Goal: Task Accomplishment & Management: Use online tool/utility

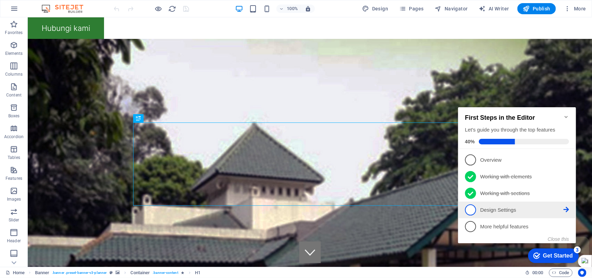
click at [493, 210] on p "Design Settings - incomplete" at bounding box center [521, 209] width 83 height 7
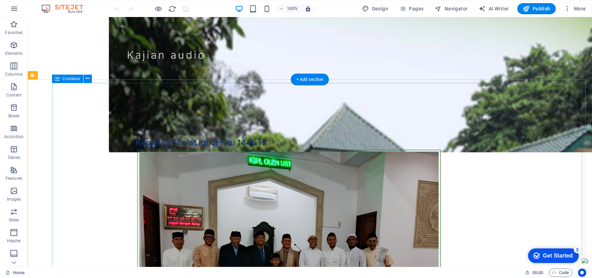
scroll to position [2559, 0]
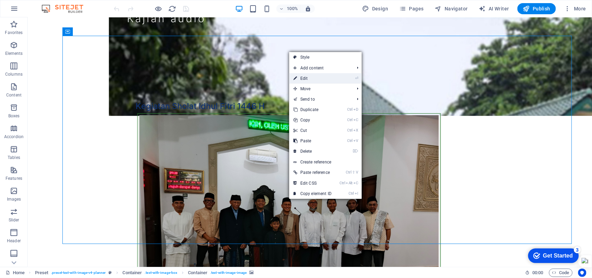
click at [304, 130] on link "Ctrl X Cut" at bounding box center [312, 130] width 46 height 10
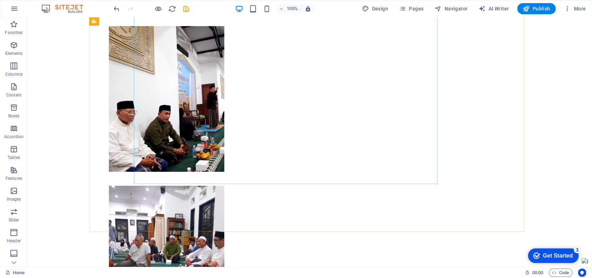
scroll to position [2125, 0]
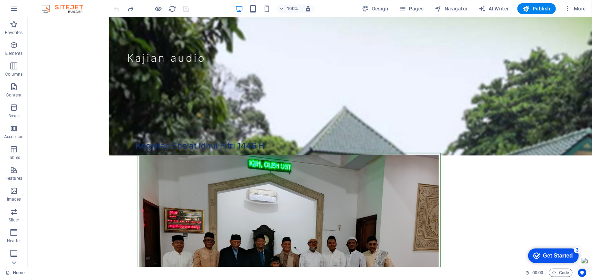
scroll to position [2557, 0]
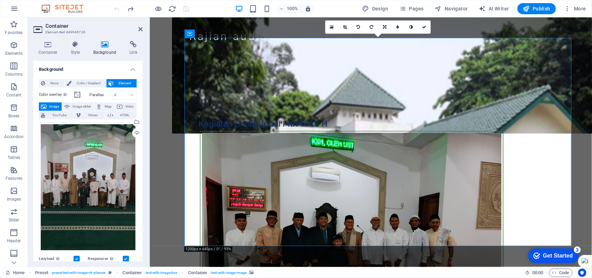
scroll to position [2574, 0]
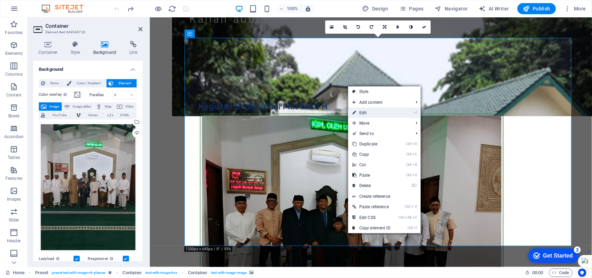
click at [365, 112] on link "⏎ Edit" at bounding box center [371, 113] width 46 height 10
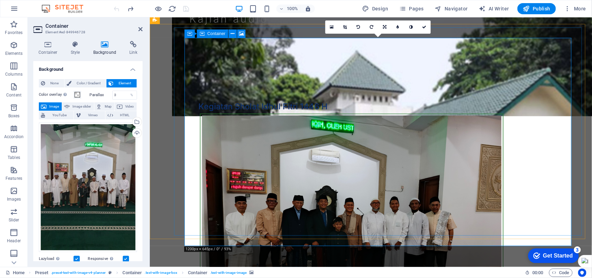
drag, startPoint x: 362, startPoint y: 54, endPoint x: 215, endPoint y: 83, distance: 150.0
click at [209, 36] on div "Container" at bounding box center [212, 33] width 31 height 8
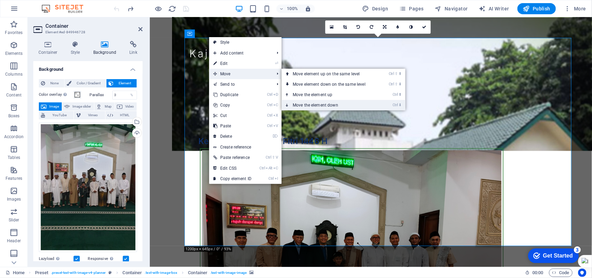
click at [296, 104] on link "Ctrl ⬇ Move the element down" at bounding box center [331, 105] width 98 height 10
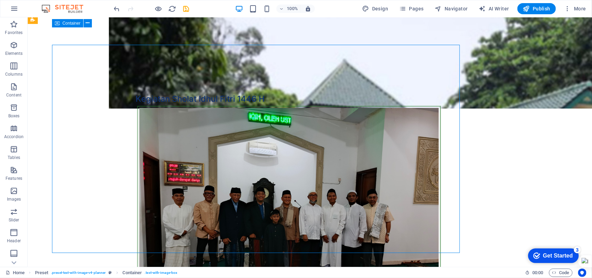
scroll to position [2557, 0]
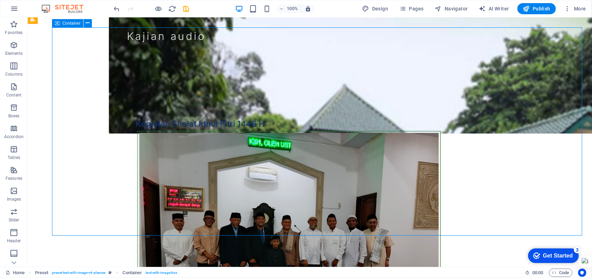
select select "%"
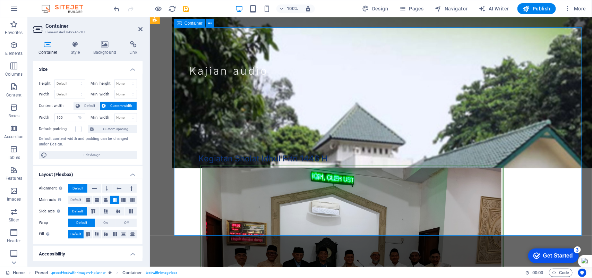
scroll to position [2574, 0]
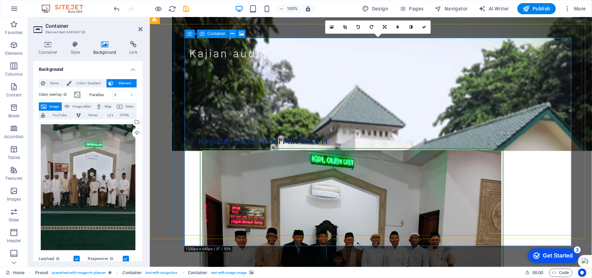
click at [234, 34] on icon at bounding box center [233, 33] width 4 height 7
click at [422, 25] on link at bounding box center [424, 26] width 13 height 13
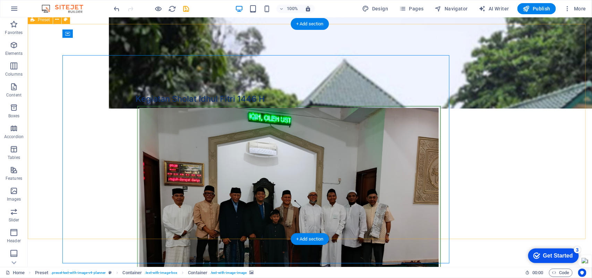
scroll to position [2557, 0]
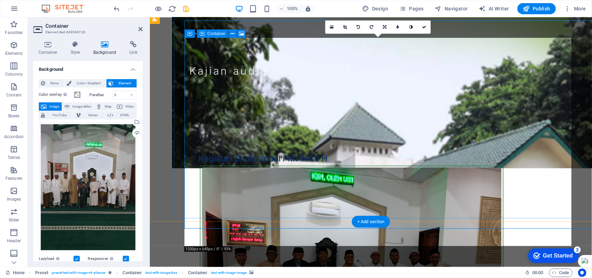
scroll to position [2574, 0]
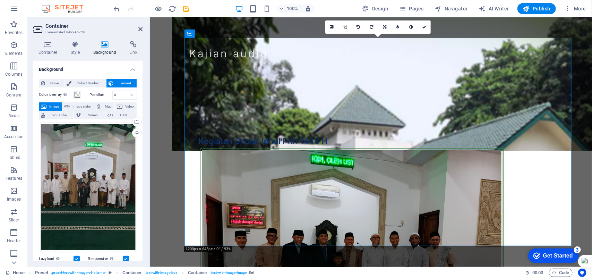
click at [373, 34] on div "16:10 16:9 4:3 1:1 1:2 0" at bounding box center [377, 26] width 105 height 13
click at [377, 34] on div "16:10 16:9 4:3 1:1 1:2 0" at bounding box center [377, 26] width 105 height 13
drag, startPoint x: 377, startPoint y: 34, endPoint x: 425, endPoint y: 27, distance: 48.7
click at [425, 27] on icon at bounding box center [424, 27] width 4 height 4
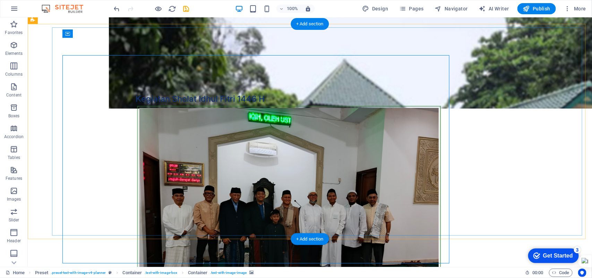
scroll to position [2557, 0]
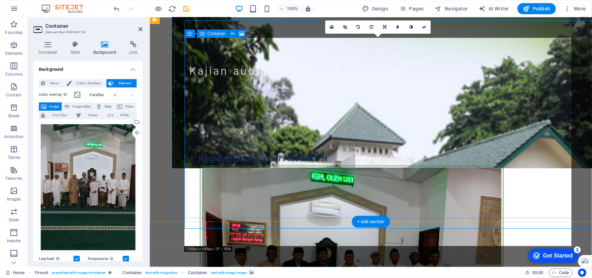
scroll to position [2574, 0]
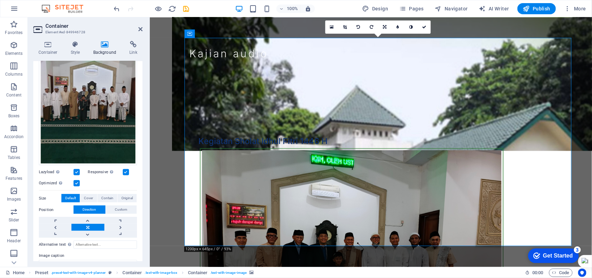
scroll to position [128, 0]
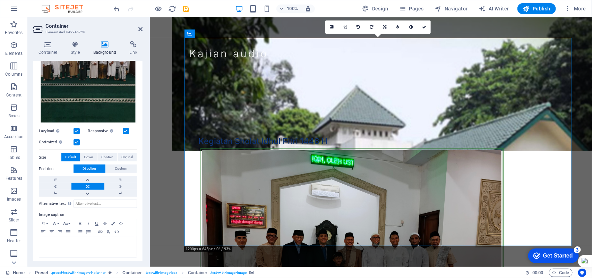
click at [127, 264] on div "Container Style Background Link Size Height 600 Default px rem % vh vw Min. hei…" at bounding box center [88, 150] width 120 height 231
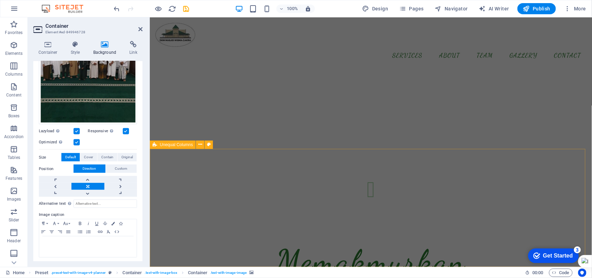
scroll to position [5437, 0]
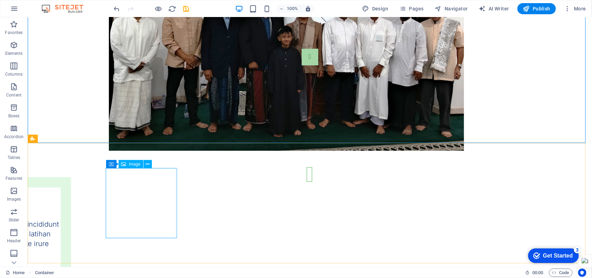
click at [135, 165] on span "Image" at bounding box center [134, 164] width 11 height 4
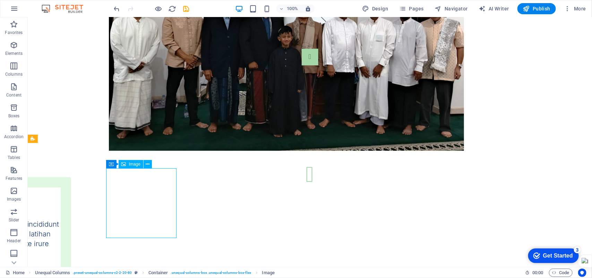
click at [135, 165] on span "Image" at bounding box center [134, 164] width 11 height 4
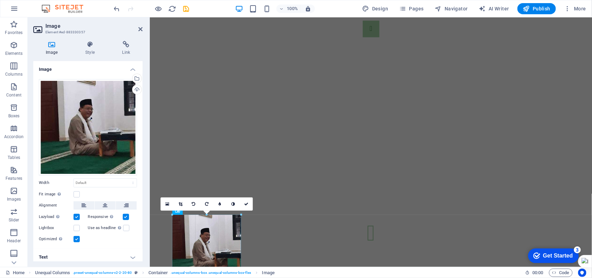
drag, startPoint x: 240, startPoint y: 248, endPoint x: 265, endPoint y: 249, distance: 25.0
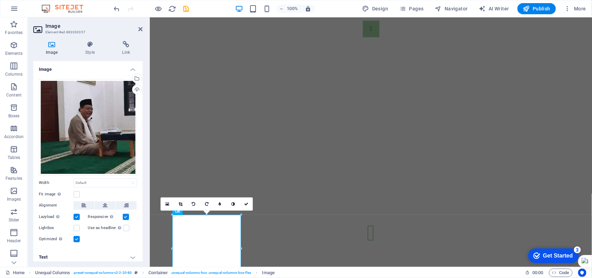
click at [54, 46] on icon at bounding box center [51, 44] width 37 height 7
click at [54, 47] on icon at bounding box center [51, 44] width 37 height 7
click at [79, 193] on label at bounding box center [77, 194] width 6 height 6
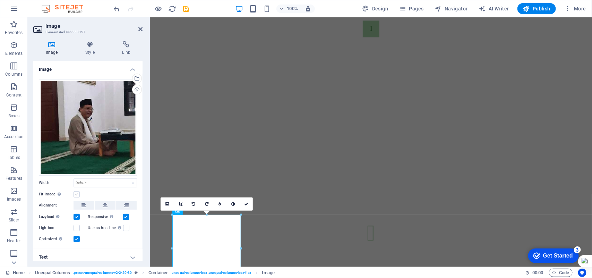
click at [0, 0] on input "Fit image Automatically fit image to a fixed width and height" at bounding box center [0, 0] width 0 height 0
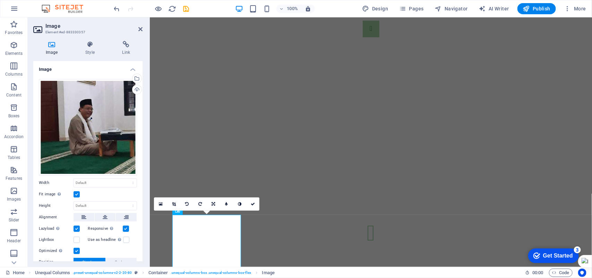
click at [77, 191] on label at bounding box center [77, 194] width 6 height 6
click at [0, 0] on input "Fit image Automatically fit image to a fixed width and height" at bounding box center [0, 0] width 0 height 0
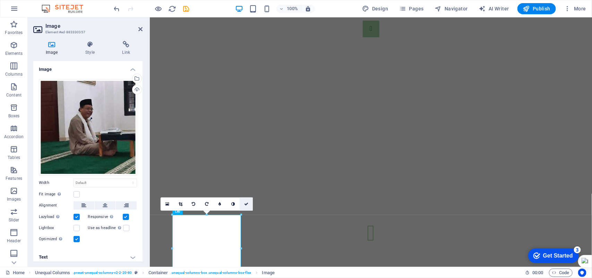
drag, startPoint x: 246, startPoint y: 203, endPoint x: 217, endPoint y: 185, distance: 34.4
click at [246, 203] on icon at bounding box center [246, 204] width 4 height 4
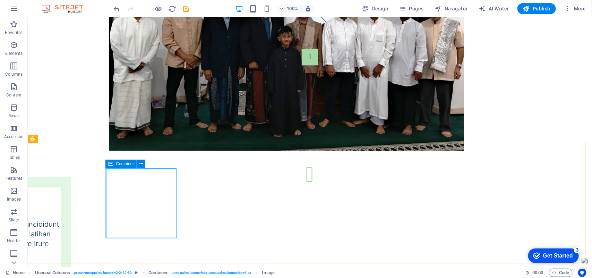
click at [110, 165] on icon at bounding box center [110, 164] width 5 height 8
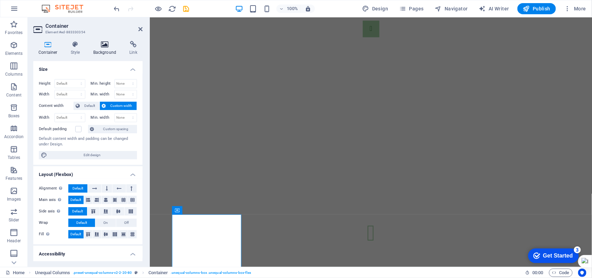
click at [104, 46] on icon at bounding box center [105, 44] width 34 height 7
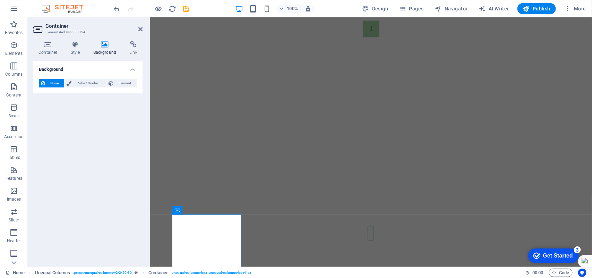
click at [104, 46] on icon at bounding box center [105, 44] width 34 height 7
click at [55, 84] on span "None" at bounding box center [54, 83] width 15 height 8
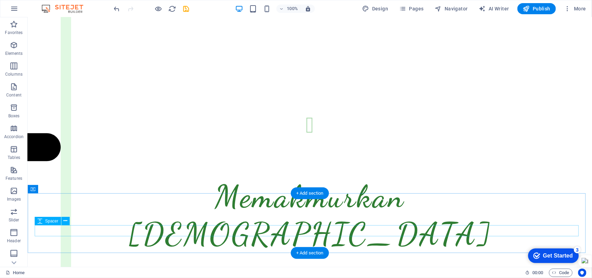
scroll to position [5759, 0]
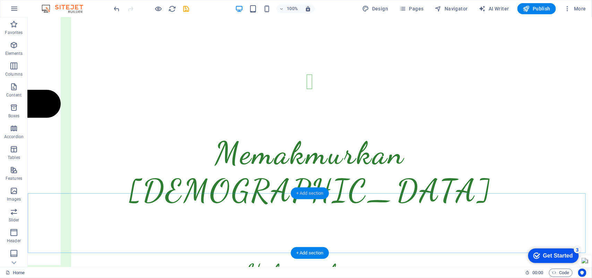
drag, startPoint x: 304, startPoint y: 193, endPoint x: 158, endPoint y: 174, distance: 147.6
click at [305, 193] on div "+ Add section" at bounding box center [310, 193] width 39 height 12
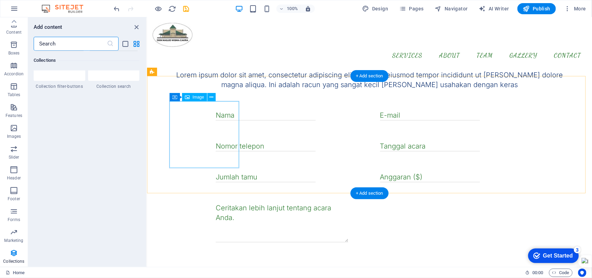
scroll to position [5789, 0]
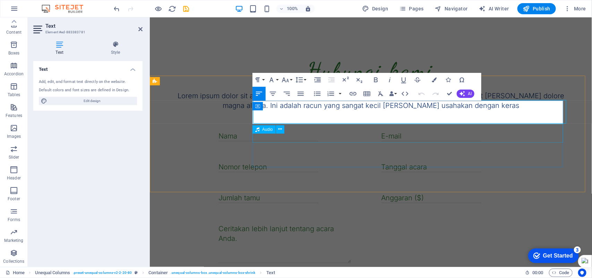
scroll to position [5799, 0]
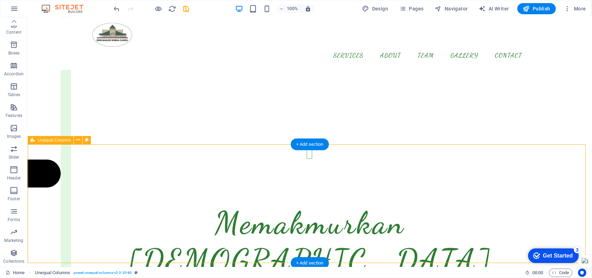
scroll to position [5584, 0]
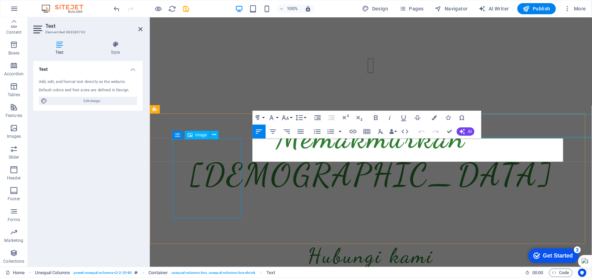
scroll to position [5631, 0]
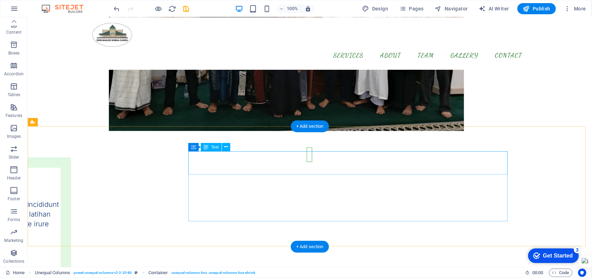
scroll to position [5413, 0]
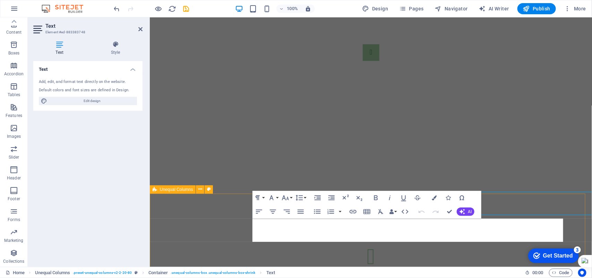
scroll to position [5433, 0]
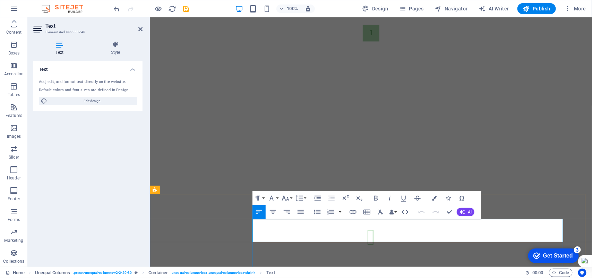
drag, startPoint x: 536, startPoint y: 200, endPoint x: 658, endPoint y: 200, distance: 121.5
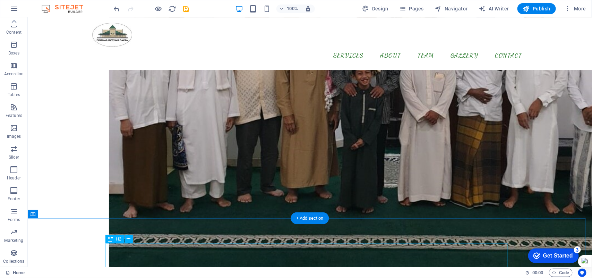
scroll to position [4718, 0]
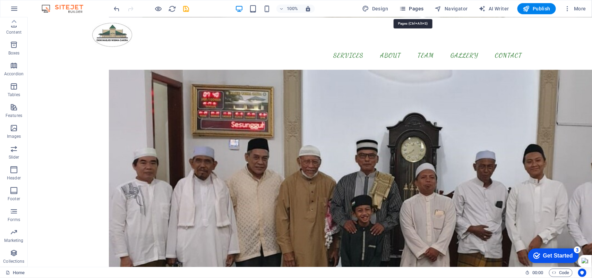
click at [416, 9] on span "Pages" at bounding box center [411, 8] width 24 height 7
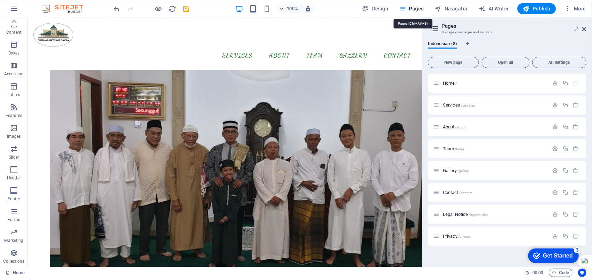
scroll to position [4765, 0]
click at [447, 81] on span "Home /" at bounding box center [450, 83] width 14 height 5
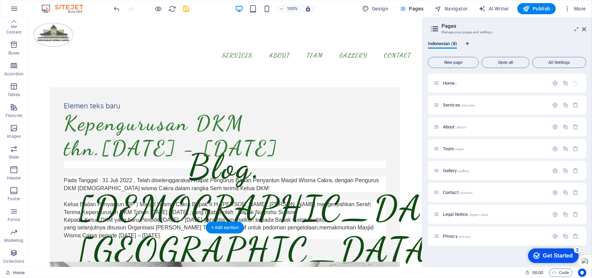
scroll to position [124, 0]
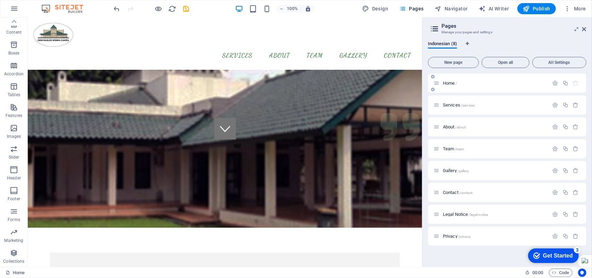
click at [447, 82] on span "Home /" at bounding box center [450, 83] width 14 height 5
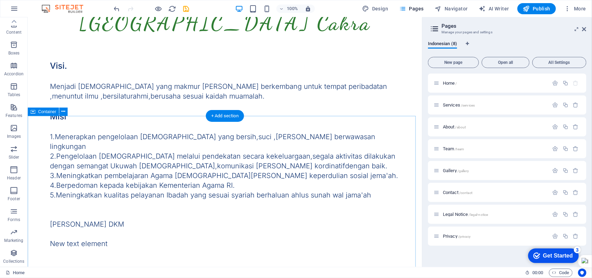
scroll to position [1909, 0]
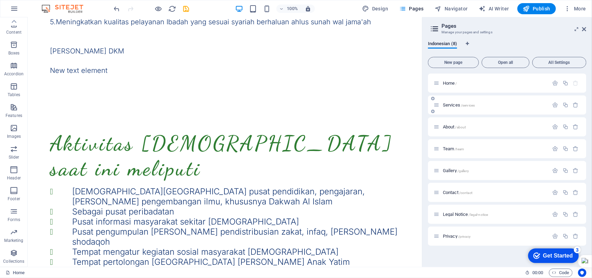
click at [451, 104] on span "Services /services" at bounding box center [459, 104] width 32 height 5
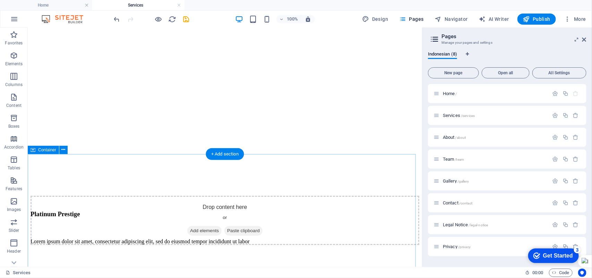
scroll to position [868, 0]
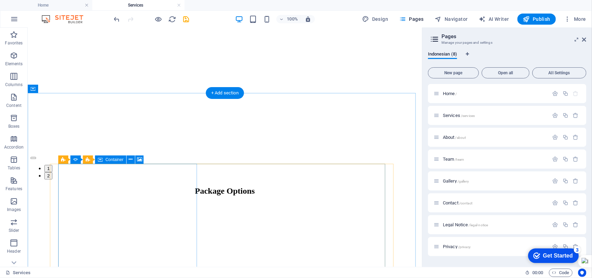
select select "px"
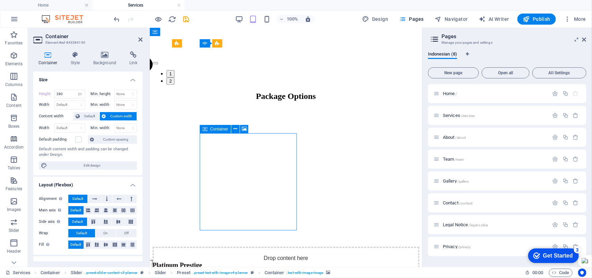
drag, startPoint x: 224, startPoint y: 179, endPoint x: 226, endPoint y: 182, distance: 4.0
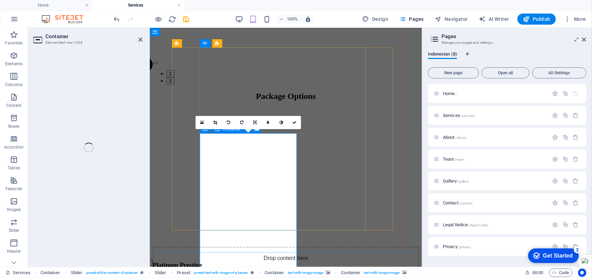
select select "px"
select select "%"
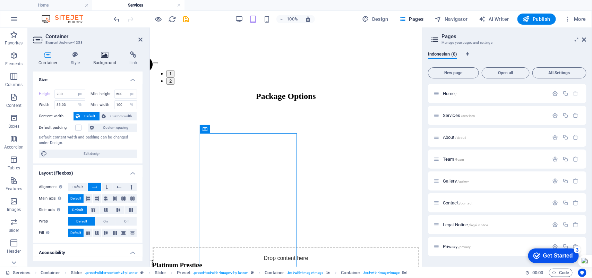
click at [102, 54] on icon at bounding box center [105, 54] width 34 height 7
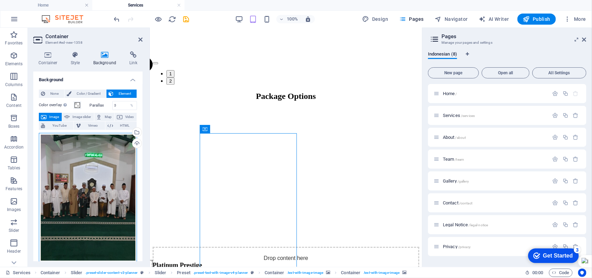
click at [75, 168] on div "Drag files here, click to choose files or select files from Files or our free s…" at bounding box center [88, 198] width 98 height 130
click at [77, 168] on div "Drag files here, click to choose files or select files from Files or our free s…" at bounding box center [88, 198] width 98 height 130
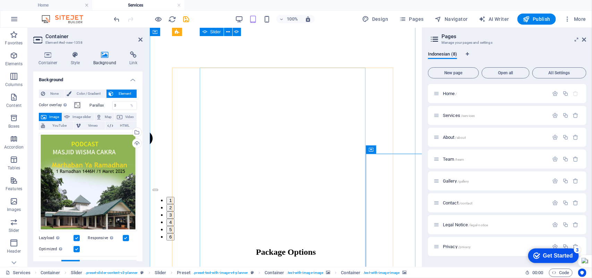
scroll to position [781, 0]
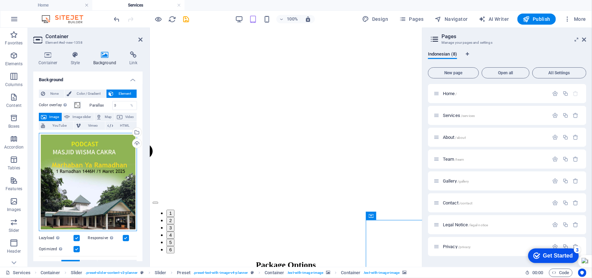
click at [93, 173] on div "Drag files here, click to choose files or select files from Files or our free s…" at bounding box center [88, 182] width 98 height 98
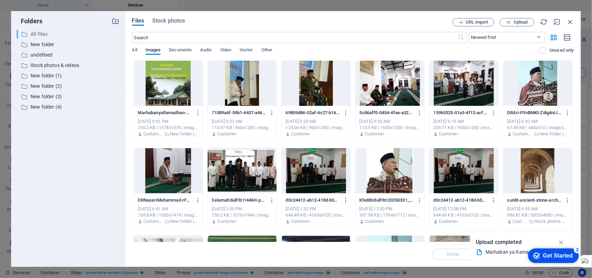
click at [45, 35] on p "All files" at bounding box center [69, 34] width 76 height 8
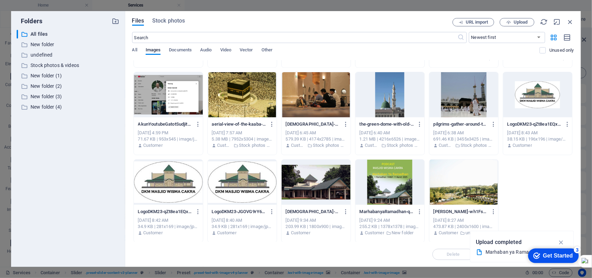
scroll to position [776, 0]
click at [561, 240] on icon "button" at bounding box center [562, 242] width 8 height 8
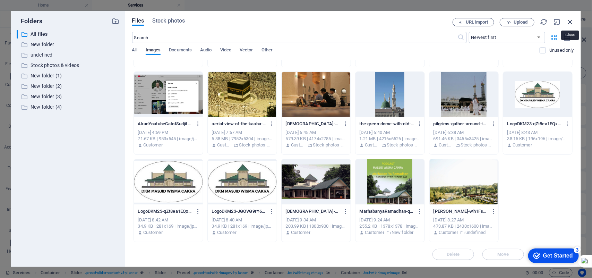
click at [569, 19] on icon "button" at bounding box center [571, 22] width 8 height 8
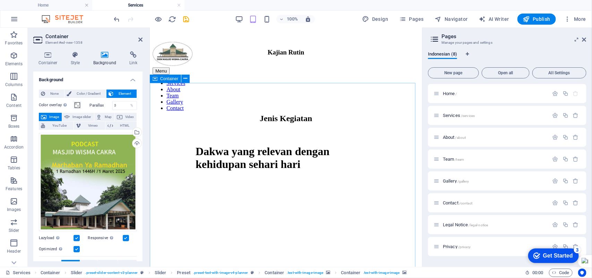
scroll to position [304, 0]
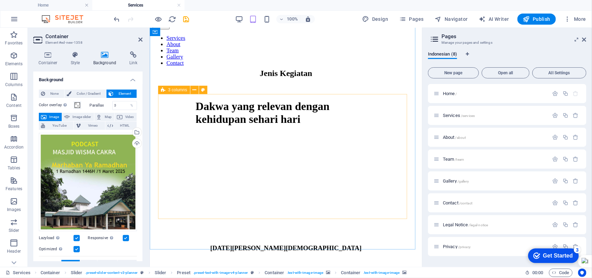
click at [187, 112] on figure at bounding box center [286, 112] width 250 height 0
select select "px"
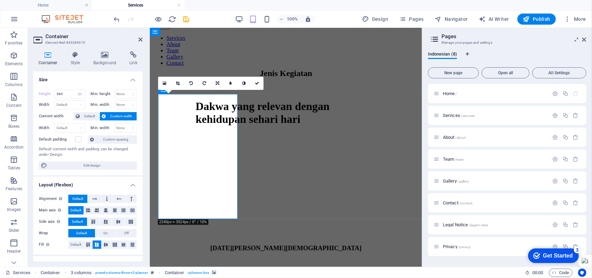
click at [188, 112] on figure at bounding box center [286, 112] width 250 height 0
click at [190, 112] on figure at bounding box center [286, 112] width 250 height 0
click at [177, 112] on figure at bounding box center [286, 112] width 250 height 0
click at [179, 112] on figure at bounding box center [286, 112] width 250 height 0
click at [219, 112] on figure at bounding box center [286, 112] width 250 height 0
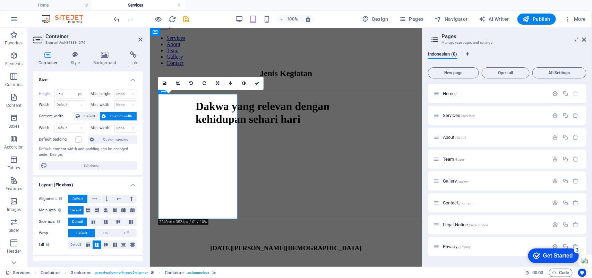
click at [220, 112] on figure at bounding box center [286, 112] width 250 height 0
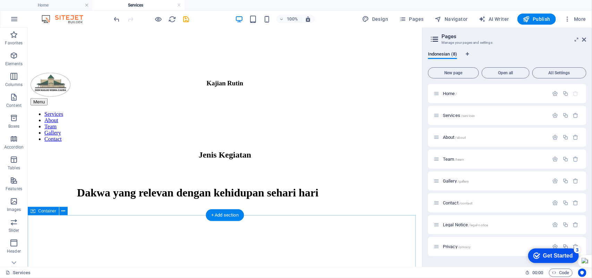
scroll to position [260, 0]
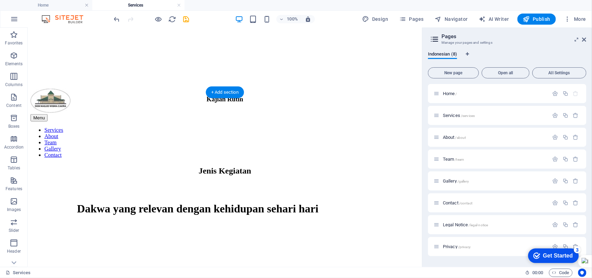
click at [71, 182] on figure at bounding box center [225, 182] width 372 height 0
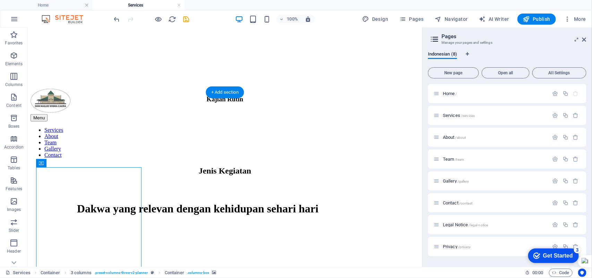
click at [72, 182] on figure at bounding box center [225, 182] width 372 height 0
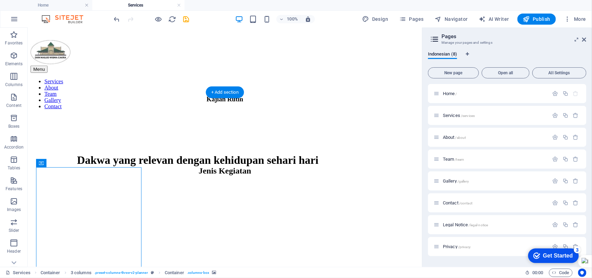
select select "px"
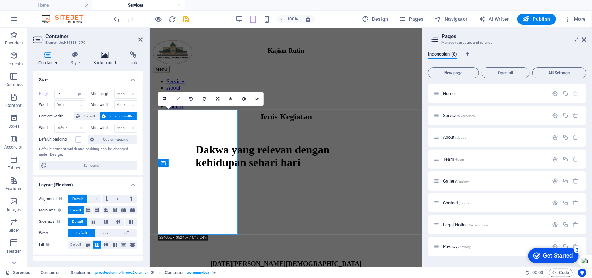
click at [103, 53] on icon at bounding box center [105, 54] width 34 height 7
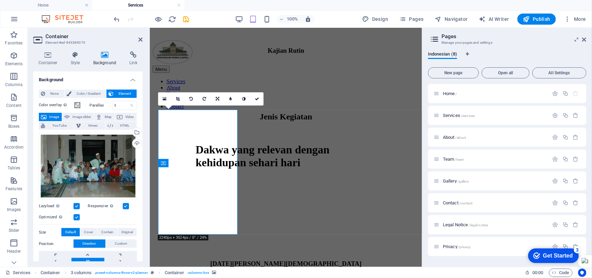
click at [103, 53] on icon at bounding box center [105, 54] width 34 height 7
click at [83, 172] on div "Drag files here, click to choose files or select files from Files or our free s…" at bounding box center [88, 166] width 98 height 67
click at [84, 172] on div "Drag files here, click to choose files or select files from Files or our free s…" at bounding box center [88, 166] width 98 height 67
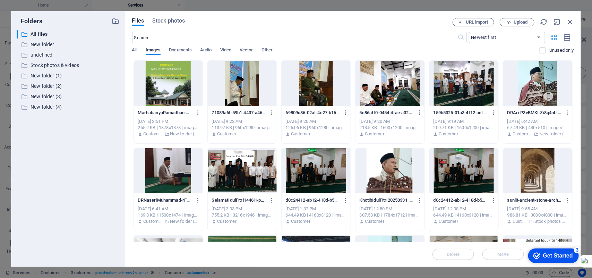
click at [168, 89] on div at bounding box center [168, 83] width 69 height 45
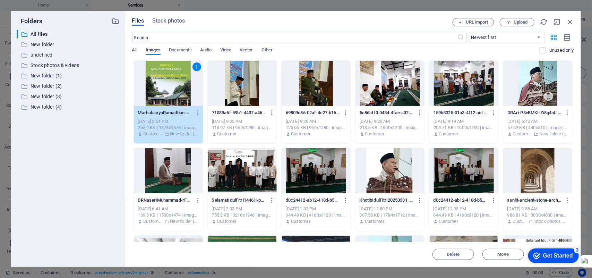
click at [168, 91] on div "1" at bounding box center [168, 83] width 69 height 45
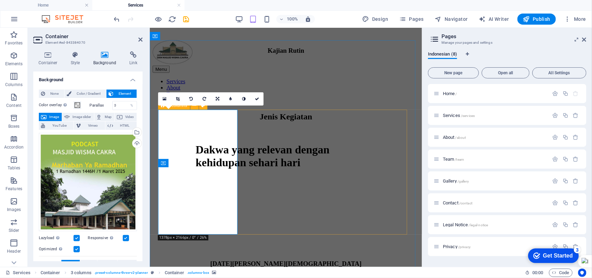
click at [411, 188] on div "[DATE][PERSON_NAME][DEMOGRAPHIC_DATA]" at bounding box center [286, 190] width 250 height 125
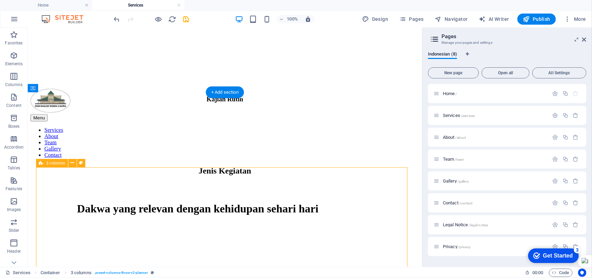
click at [112, 182] on figure at bounding box center [225, 182] width 372 height 0
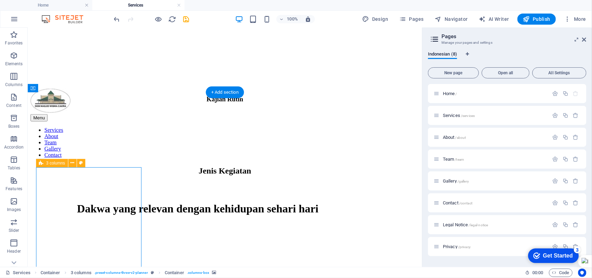
click at [112, 182] on figure at bounding box center [225, 182] width 372 height 0
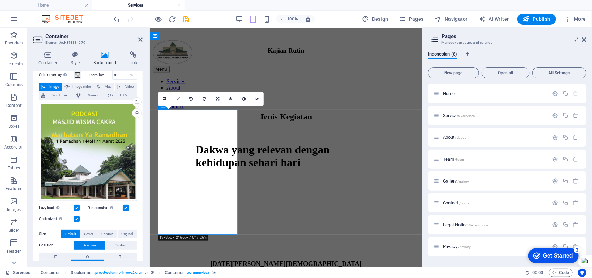
scroll to position [0, 0]
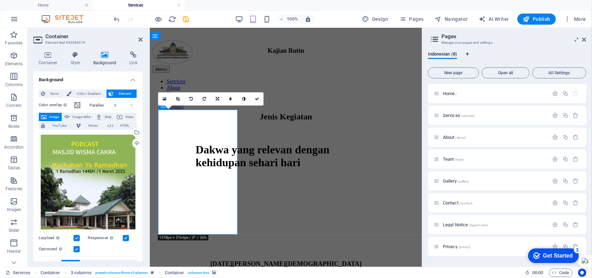
click at [52, 115] on span "Image" at bounding box center [54, 117] width 11 height 8
click at [45, 116] on icon at bounding box center [44, 117] width 6 height 8
click at [104, 56] on icon at bounding box center [105, 54] width 34 height 7
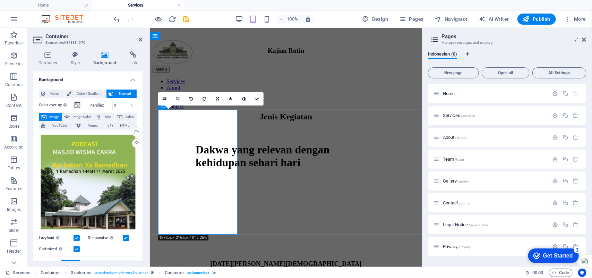
click at [104, 56] on icon at bounding box center [105, 54] width 34 height 7
click at [104, 57] on icon at bounding box center [105, 54] width 34 height 7
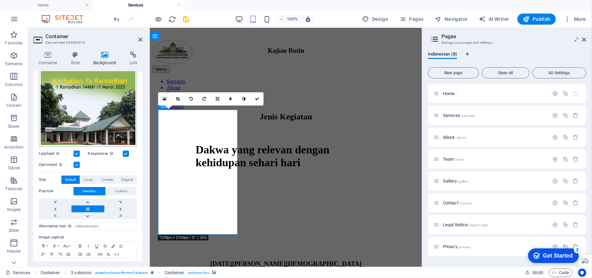
scroll to position [87, 0]
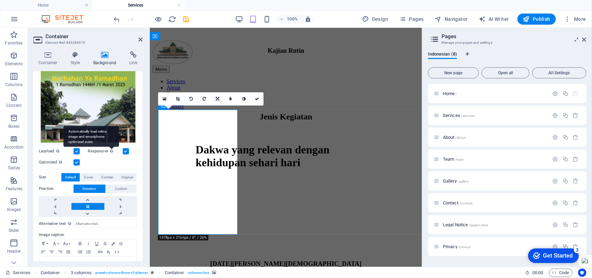
click at [110, 147] on div "Automatically load retina image and smartphone optimized sizes." at bounding box center [92, 136] width 56 height 21
click at [0, 0] on input "Responsive Automatically load retina image and smartphone optimized sizes." at bounding box center [0, 0] width 0 height 0
click at [111, 152] on div "Automatically load retina image and smartphone optimized sizes." at bounding box center [111, 151] width 7 height 8
click at [0, 0] on input "Responsive Automatically load retina image and smartphone optimized sizes." at bounding box center [0, 0] width 0 height 0
click at [75, 152] on label at bounding box center [77, 151] width 6 height 6
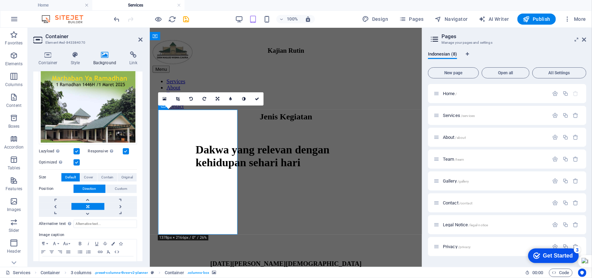
click at [0, 0] on input "Lazyload Loading images after the page loads improves page speed." at bounding box center [0, 0] width 0 height 0
click at [77, 161] on label at bounding box center [77, 162] width 6 height 6
click at [0, 0] on input "Optimized Images are compressed to improve page speed." at bounding box center [0, 0] width 0 height 0
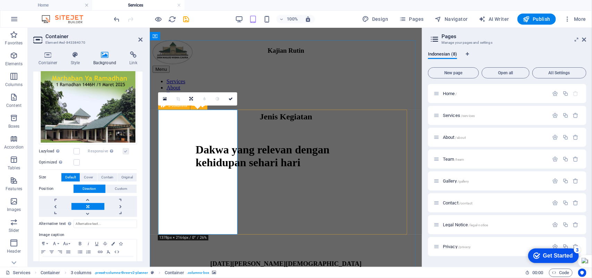
click at [236, 128] on figure at bounding box center [286, 128] width 250 height 0
click at [190, 96] on link at bounding box center [191, 98] width 13 height 13
click at [188, 96] on link at bounding box center [191, 98] width 13 height 13
click at [190, 98] on icon at bounding box center [190, 99] width 3 height 4
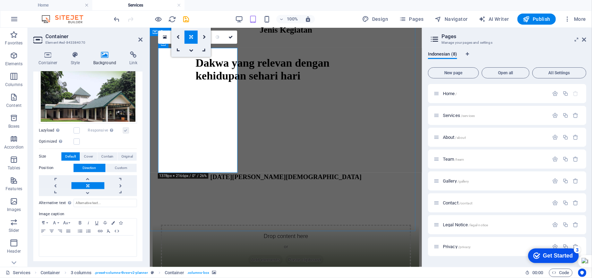
scroll to position [260, 0]
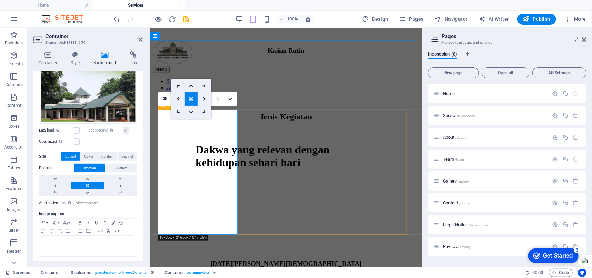
click at [218, 128] on figure at bounding box center [286, 128] width 250 height 0
click at [258, 157] on div "[DATE][PERSON_NAME][DEMOGRAPHIC_DATA]" at bounding box center [286, 190] width 250 height 125
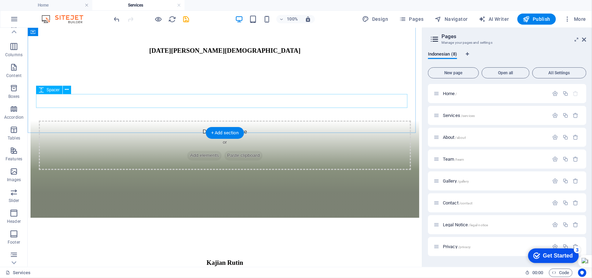
scroll to position [564, 0]
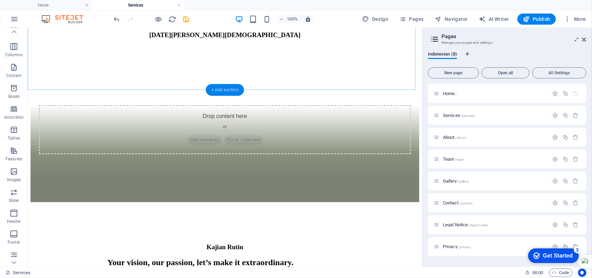
click at [216, 87] on div "+ Add section" at bounding box center [225, 90] width 39 height 12
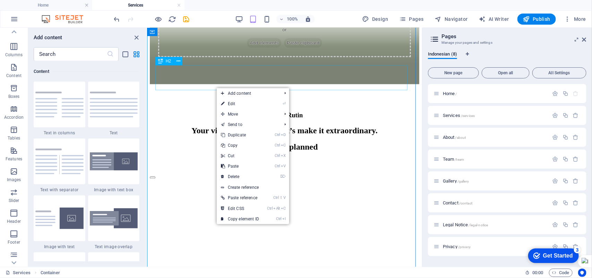
scroll to position [280, 0]
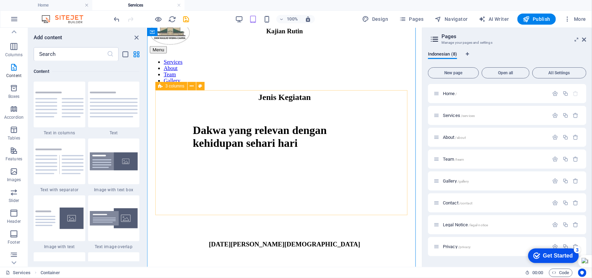
click at [381, 170] on div "[DATE][PERSON_NAME][DEMOGRAPHIC_DATA]" at bounding box center [284, 171] width 253 height 125
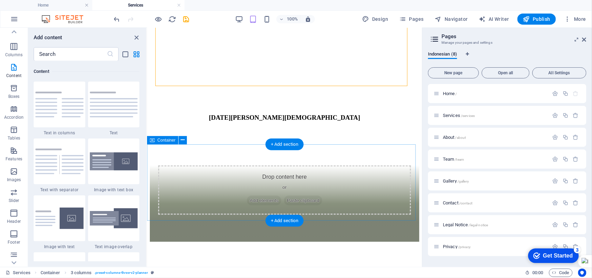
scroll to position [410, 0]
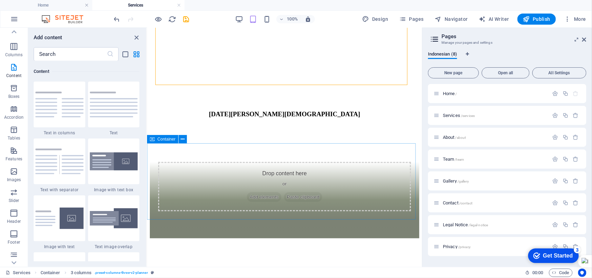
click at [166, 141] on div "Container" at bounding box center [162, 139] width 31 height 8
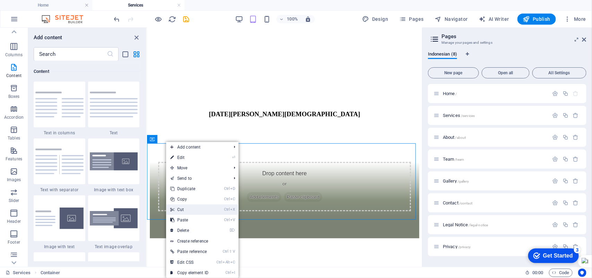
drag, startPoint x: 181, startPoint y: 210, endPoint x: 34, endPoint y: 181, distance: 149.9
click at [181, 210] on link "Ctrl X Cut" at bounding box center [189, 209] width 46 height 10
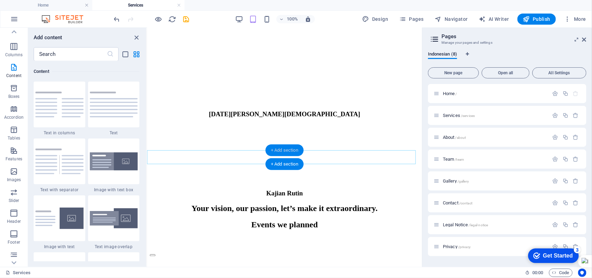
click at [282, 149] on div "+ Add section" at bounding box center [284, 150] width 39 height 12
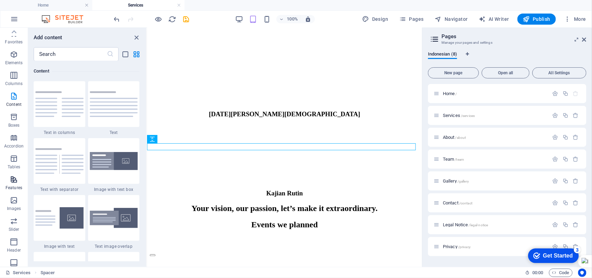
scroll to position [0, 0]
drag, startPoint x: 368, startPoint y: 19, endPoint x: 150, endPoint y: 32, distance: 218.6
click at [368, 19] on icon "button" at bounding box center [366, 19] width 7 height 7
select select "px"
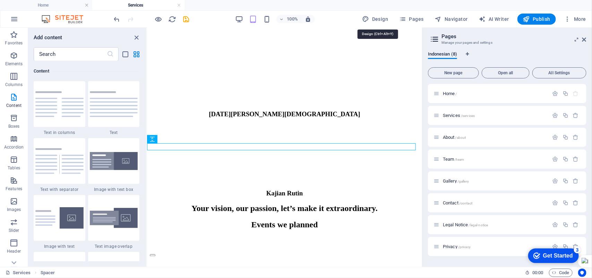
select select "300"
select select "px"
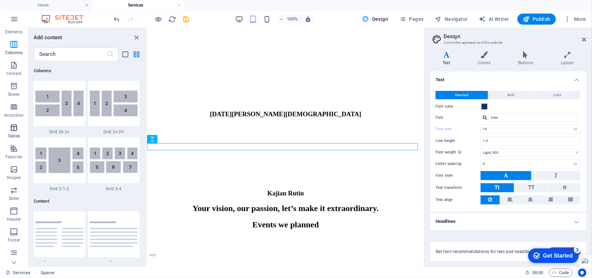
scroll to position [73, 0]
drag, startPoint x: 12, startPoint y: 129, endPoint x: 155, endPoint y: 149, distance: 144.3
click at [155, 149] on section "Favorites Elements Columns Content Boxes Accordion Tables Features Images Slide…" at bounding box center [212, 147] width 424 height 239
click at [155, 148] on icon at bounding box center [152, 146] width 5 height 8
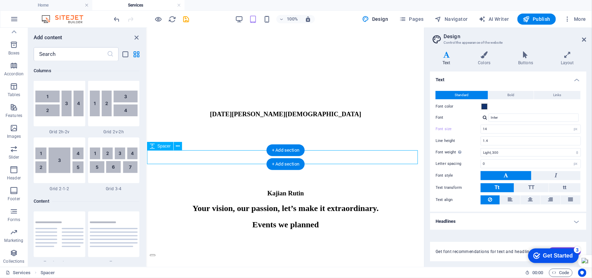
drag, startPoint x: 160, startPoint y: 153, endPoint x: 179, endPoint y: 155, distance: 19.5
click at [163, 146] on span "Spacer" at bounding box center [164, 146] width 13 height 4
select select "px"
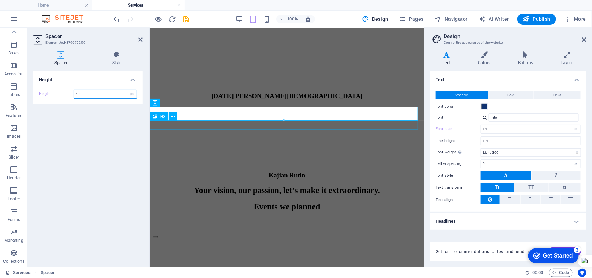
scroll to position [453, 0]
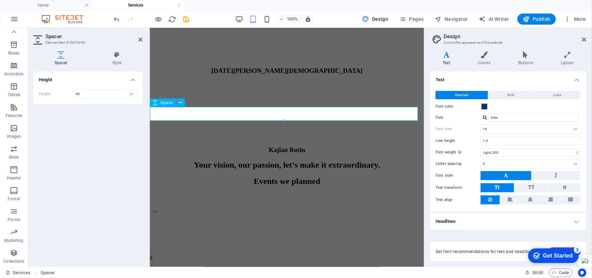
click at [202, 125] on div at bounding box center [286, 132] width 269 height 14
click at [76, 94] on input "40" at bounding box center [105, 94] width 63 height 8
click at [81, 93] on input "40" at bounding box center [105, 94] width 63 height 8
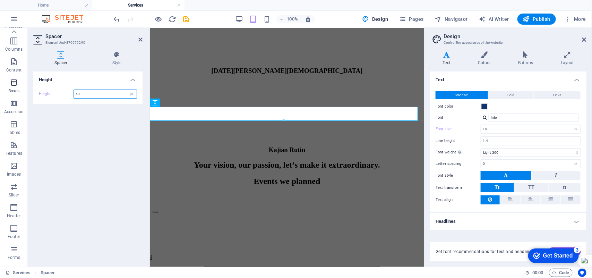
scroll to position [0, 0]
click at [42, 42] on icon at bounding box center [38, 39] width 10 height 11
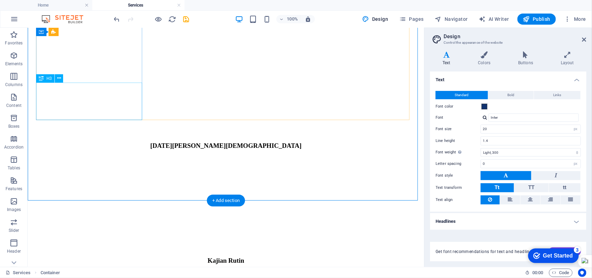
click at [107, 142] on div "[DATE][PERSON_NAME][DEMOGRAPHIC_DATA]" at bounding box center [226, 146] width 374 height 8
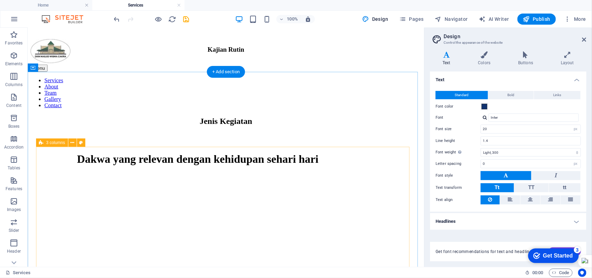
scroll to position [323, 0]
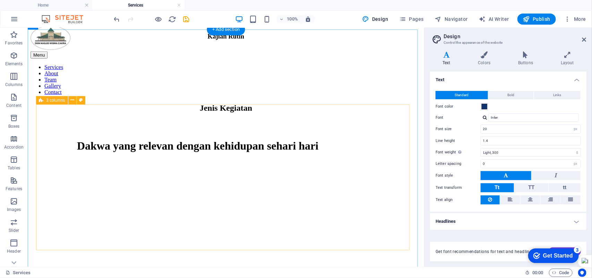
click at [193, 127] on div "[DATE][PERSON_NAME][DEMOGRAPHIC_DATA]" at bounding box center [226, 192] width 374 height 146
click at [52, 119] on figure at bounding box center [226, 119] width 374 height 0
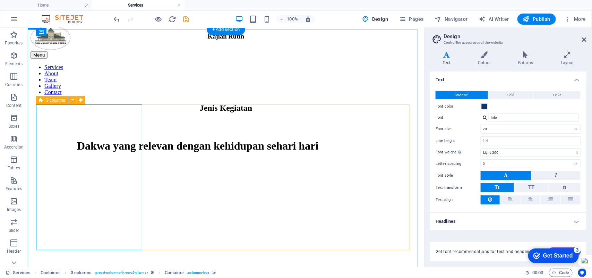
click at [168, 119] on div "[DATE][PERSON_NAME][DEMOGRAPHIC_DATA]" at bounding box center [226, 192] width 374 height 146
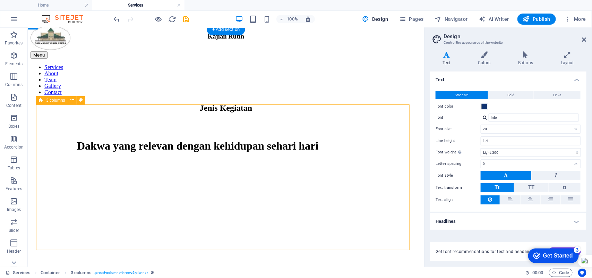
click at [168, 119] on div "[DATE][PERSON_NAME][DEMOGRAPHIC_DATA]" at bounding box center [226, 192] width 374 height 146
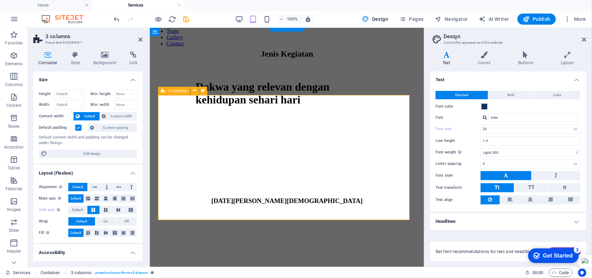
type input "14"
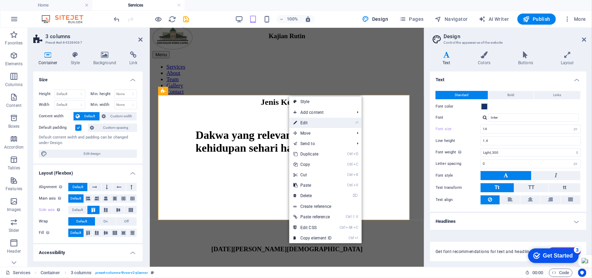
click at [356, 121] on icon "⏎" at bounding box center [356, 122] width 3 height 5
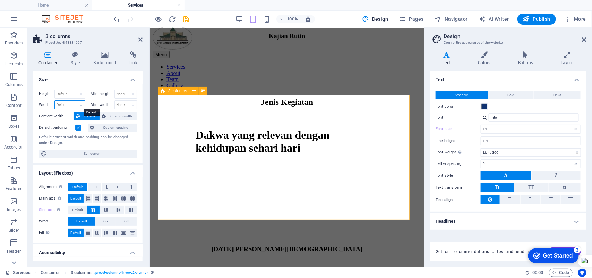
click at [80, 105] on select "Default px rem % em vh vw" at bounding box center [70, 105] width 30 height 8
select select "px"
click at [74, 101] on select "Default px rem % em vh vw" at bounding box center [70, 105] width 30 height 8
type input "725"
click at [69, 105] on input "725" at bounding box center [70, 105] width 30 height 8
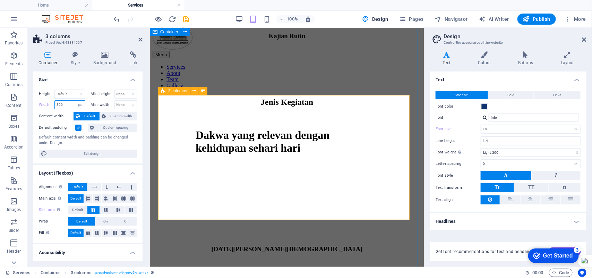
type input "800"
click at [181, 113] on figure at bounding box center [287, 113] width 252 height 0
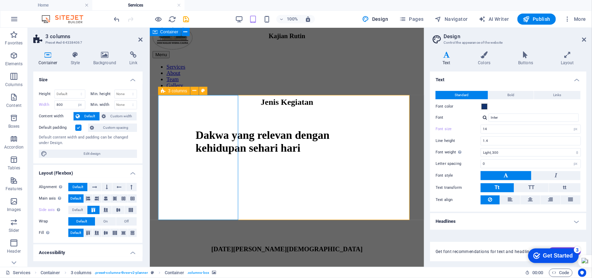
click at [213, 113] on figure at bounding box center [287, 113] width 252 height 0
click at [232, 113] on figure at bounding box center [287, 113] width 252 height 0
click at [171, 94] on div "3 columns" at bounding box center [174, 91] width 32 height 8
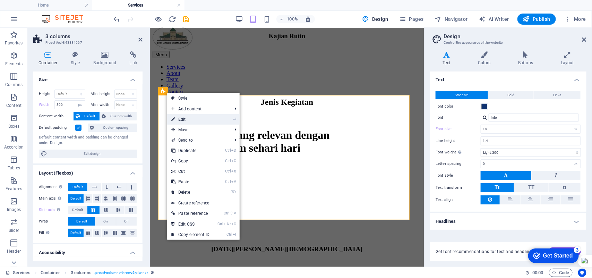
click at [185, 117] on link "⏎ Edit" at bounding box center [190, 119] width 46 height 10
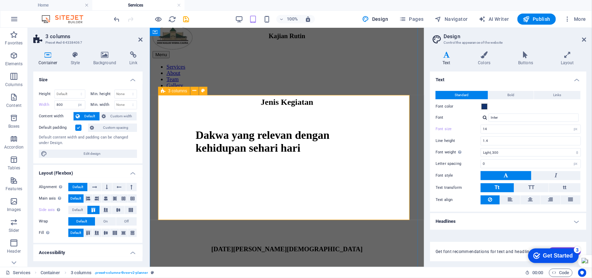
click at [183, 92] on span "3 columns" at bounding box center [177, 91] width 19 height 4
click at [195, 91] on icon at bounding box center [195, 90] width 4 height 7
click at [181, 91] on span "3 columns" at bounding box center [177, 91] width 19 height 4
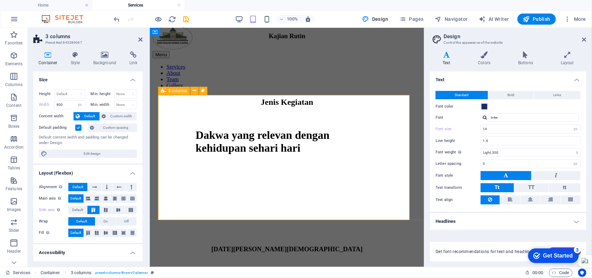
click at [181, 91] on span "3 columns" at bounding box center [177, 91] width 19 height 4
click at [72, 59] on h4 "Style" at bounding box center [77, 58] width 23 height 15
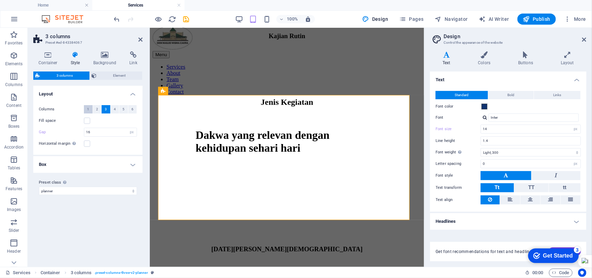
click at [88, 108] on span "1" at bounding box center [88, 109] width 2 height 8
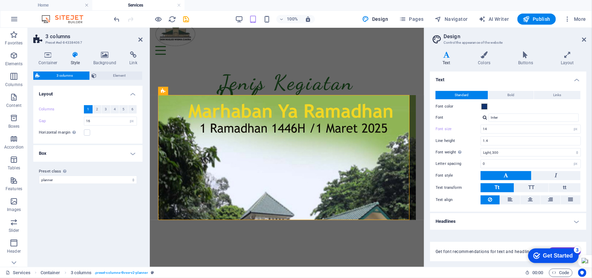
click at [48, 153] on h4 "Box" at bounding box center [87, 153] width 109 height 17
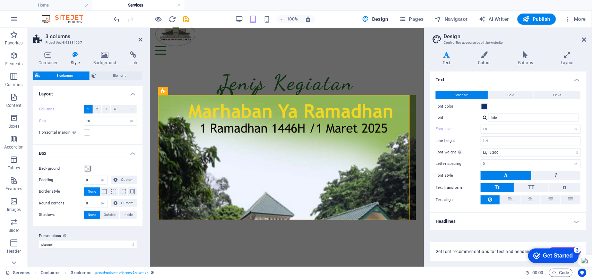
click at [132, 155] on h4 "Box" at bounding box center [87, 151] width 109 height 12
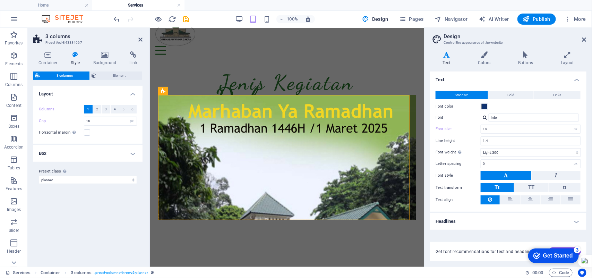
click at [132, 154] on h4 "Box" at bounding box center [87, 153] width 109 height 17
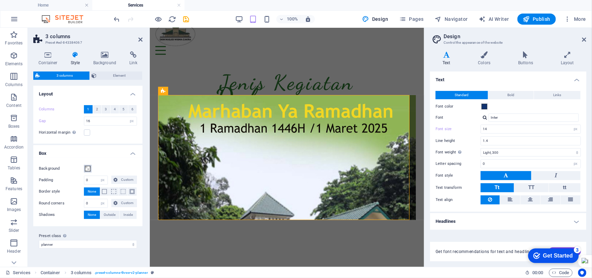
click at [87, 168] on span at bounding box center [88, 169] width 6 height 6
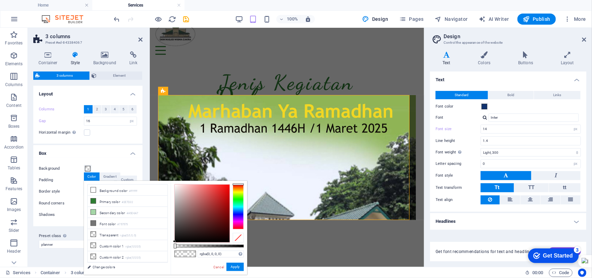
click at [129, 152] on h4 "Box" at bounding box center [87, 151] width 109 height 12
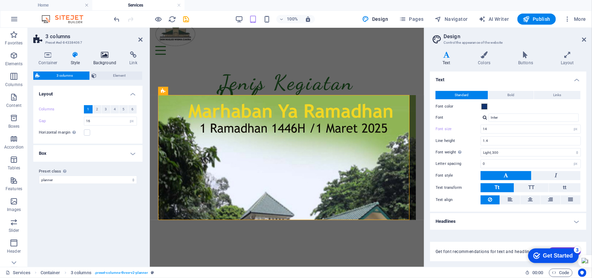
click at [105, 53] on icon at bounding box center [105, 54] width 34 height 7
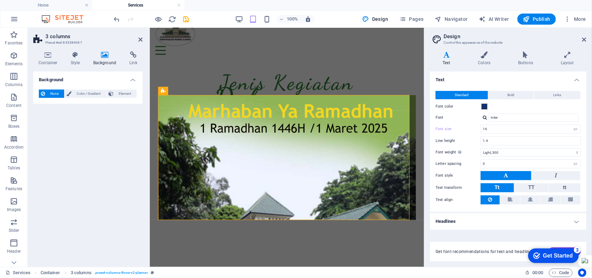
click at [105, 54] on icon at bounding box center [105, 54] width 34 height 7
click at [105, 55] on icon at bounding box center [105, 54] width 34 height 7
click at [105, 56] on icon at bounding box center [105, 54] width 34 height 7
click at [179, 206] on icon at bounding box center [181, 206] width 4 height 7
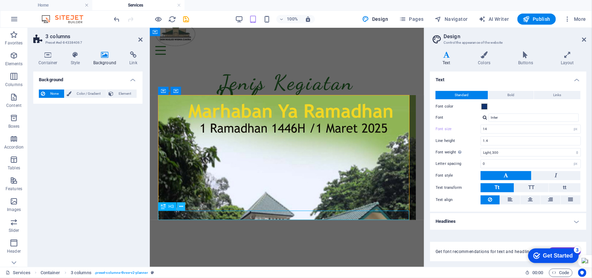
click at [179, 206] on icon at bounding box center [181, 206] width 4 height 7
click at [164, 206] on icon at bounding box center [163, 206] width 5 height 8
click at [273, 80] on div "Jenis Kegiatan" at bounding box center [287, 82] width 258 height 25
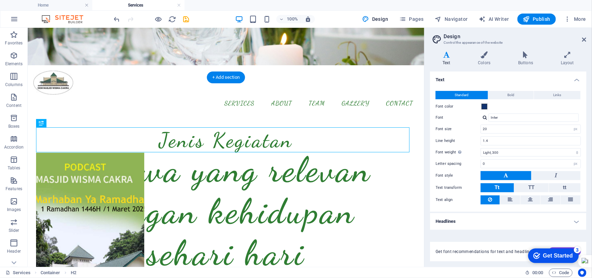
click at [87, 156] on figure at bounding box center [90, 225] width 108 height 146
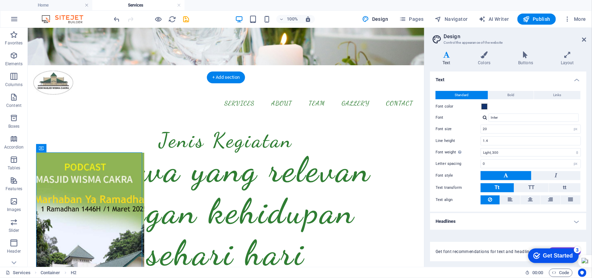
click at [88, 156] on figure at bounding box center [90, 225] width 108 height 146
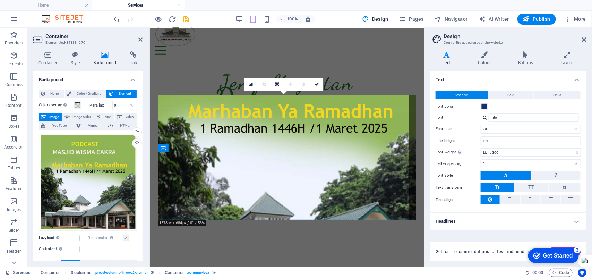
type input "14"
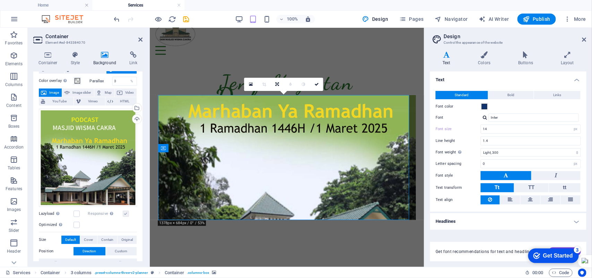
scroll to position [43, 0]
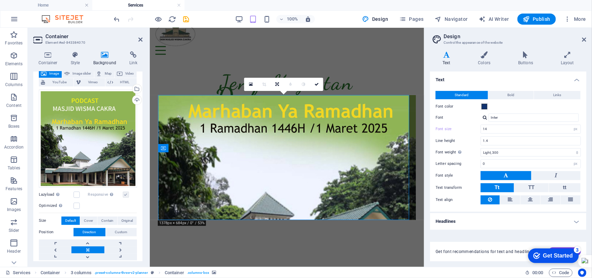
click at [53, 77] on span "Image" at bounding box center [54, 73] width 11 height 8
click at [124, 193] on label at bounding box center [126, 195] width 6 height 6
click at [78, 195] on label at bounding box center [77, 195] width 6 height 6
click at [0, 0] on input "Lazyload Loading images after the page loads improves page speed." at bounding box center [0, 0] width 0 height 0
click at [123, 195] on label at bounding box center [126, 195] width 6 height 6
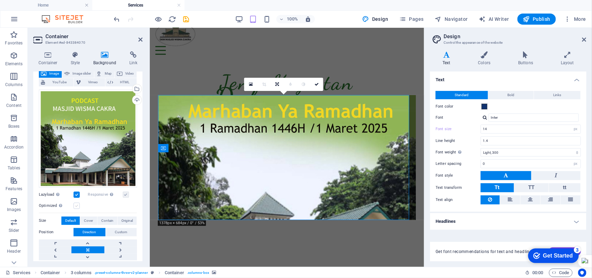
click at [78, 205] on label at bounding box center [77, 206] width 6 height 6
click at [0, 0] on input "Optimized Images are compressed to improve page speed." at bounding box center [0, 0] width 0 height 0
click at [78, 205] on label at bounding box center [77, 206] width 6 height 6
click at [0, 0] on input "Optimized Images are compressed to improve page speed." at bounding box center [0, 0] width 0 height 0
click at [78, 205] on label at bounding box center [77, 206] width 6 height 6
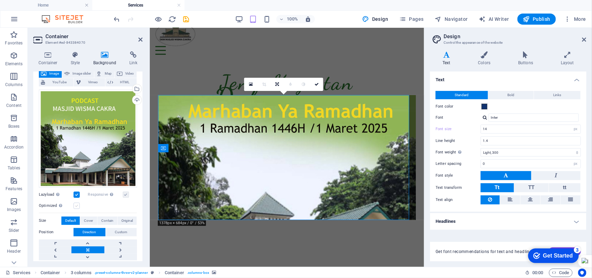
click at [0, 0] on input "Optimized Images are compressed to improve page speed." at bounding box center [0, 0] width 0 height 0
click at [77, 205] on label at bounding box center [77, 206] width 6 height 6
click at [0, 0] on input "Optimized Images are compressed to improve page speed." at bounding box center [0, 0] width 0 height 0
click at [125, 221] on span "Original" at bounding box center [126, 221] width 11 height 8
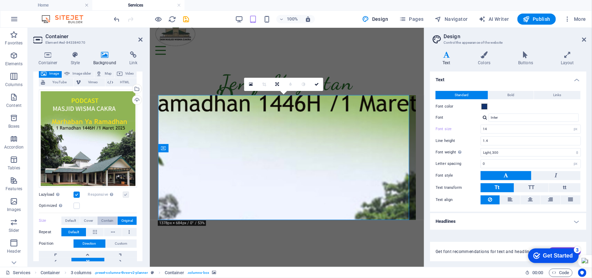
click at [106, 221] on span "Contain" at bounding box center [107, 221] width 12 height 8
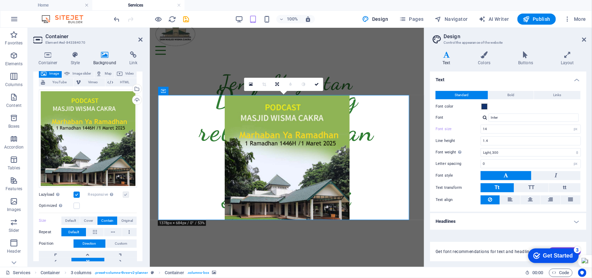
click at [108, 220] on span "Contain" at bounding box center [107, 221] width 12 height 8
